Goal: Task Accomplishment & Management: Manage account settings

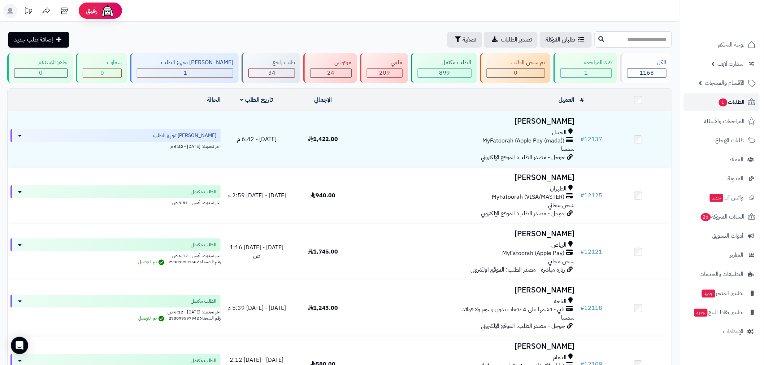
click at [730, 99] on span "الطلبات 1" at bounding box center [731, 102] width 27 height 10
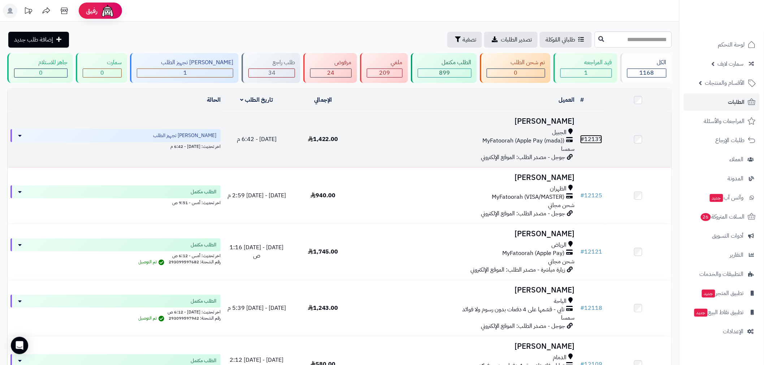
click at [598, 138] on link "# 12137" at bounding box center [591, 139] width 22 height 9
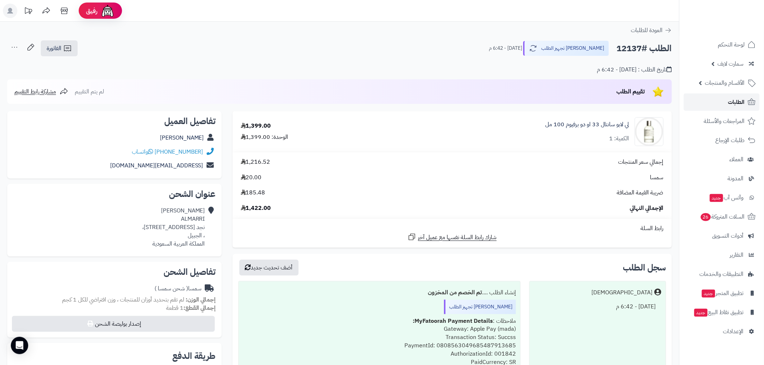
click at [725, 102] on link "الطلبات" at bounding box center [722, 102] width 76 height 17
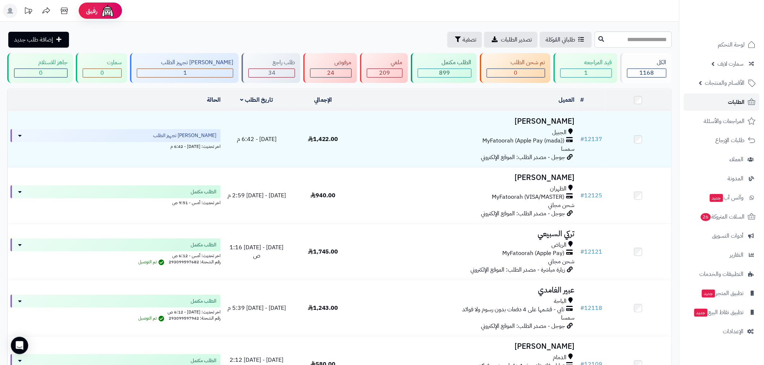
click at [733, 110] on link "الطلبات" at bounding box center [722, 102] width 76 height 17
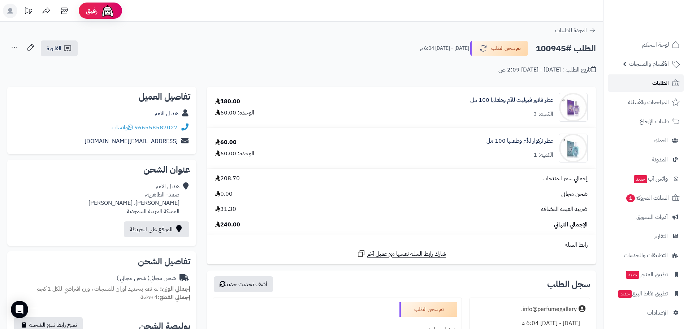
click at [659, 84] on span "الطلبات" at bounding box center [660, 83] width 17 height 10
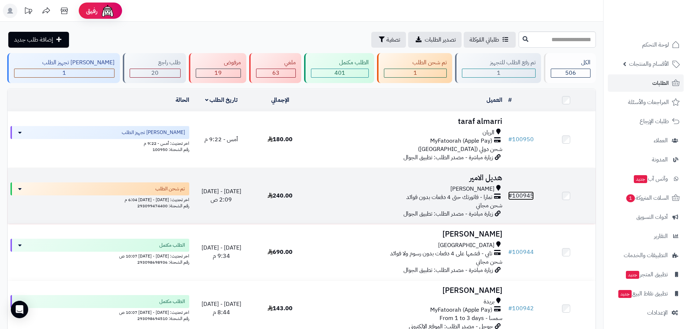
click at [532, 191] on link "# 100945" at bounding box center [521, 195] width 26 height 9
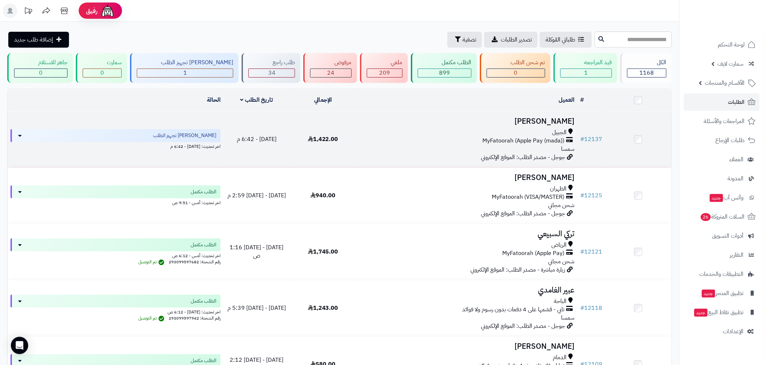
click at [607, 136] on td at bounding box center [638, 140] width 66 height 56
click at [598, 139] on link "# 12137" at bounding box center [591, 139] width 22 height 9
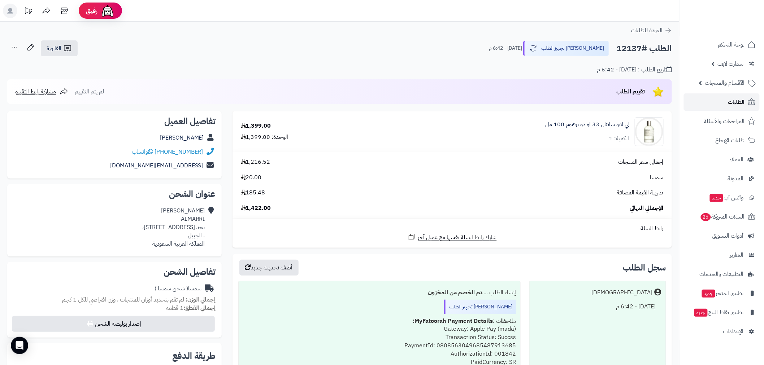
click at [734, 97] on span "الطلبات" at bounding box center [736, 102] width 17 height 10
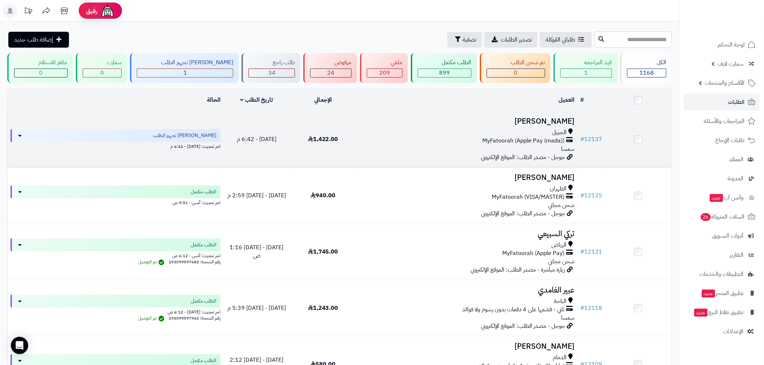
click at [602, 138] on td "# 12137" at bounding box center [591, 140] width 28 height 56
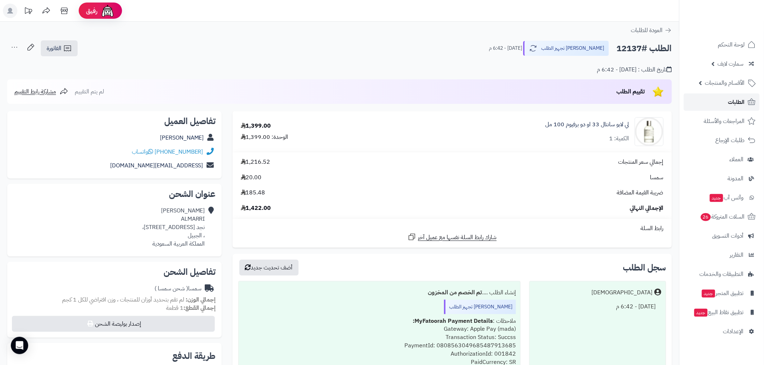
click at [731, 95] on link "الطلبات" at bounding box center [722, 102] width 76 height 17
